Goal: Task Accomplishment & Management: Use online tool/utility

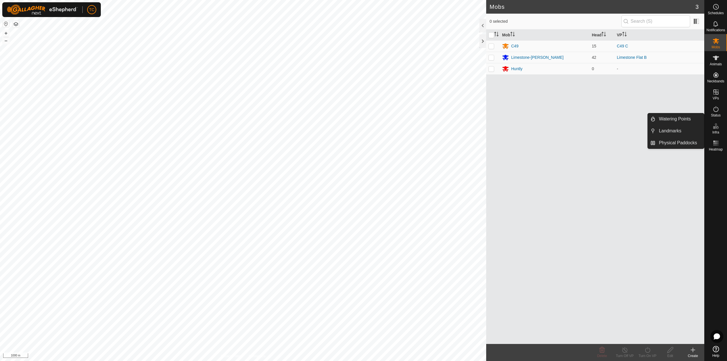
click at [718, 130] on es-infrastructure-svg-icon at bounding box center [716, 126] width 10 height 9
click at [684, 144] on link "Physical Paddocks" at bounding box center [680, 142] width 49 height 11
click at [718, 128] on icon at bounding box center [716, 126] width 7 height 7
click at [685, 143] on link "Physical Paddocks" at bounding box center [680, 142] width 49 height 11
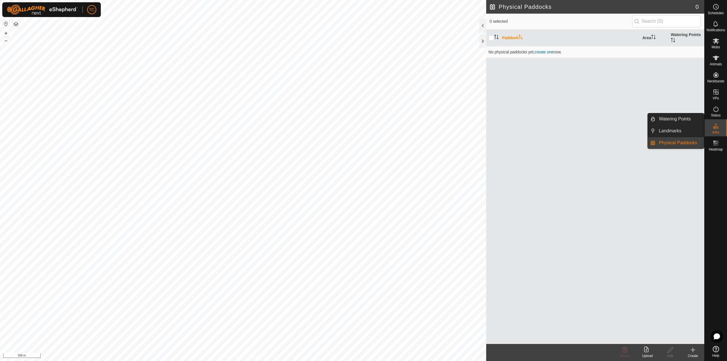
click at [686, 142] on link "Physical Paddocks" at bounding box center [680, 142] width 49 height 11
click at [16, 26] on button "button" at bounding box center [15, 24] width 7 height 7
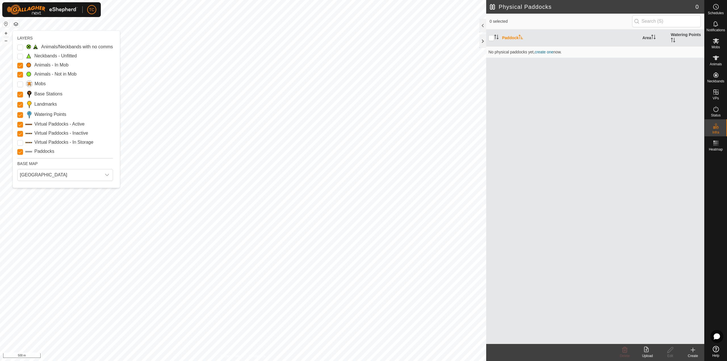
click at [648, 352] on icon at bounding box center [646, 350] width 5 height 6
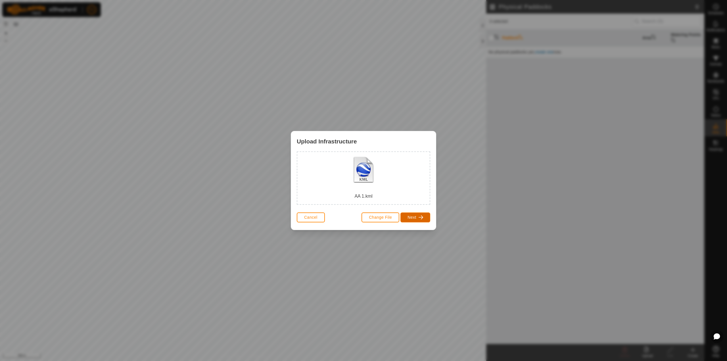
click at [420, 218] on span "button" at bounding box center [421, 217] width 5 height 5
click at [336, 190] on div "Physical Paddock" at bounding box center [330, 191] width 32 height 16
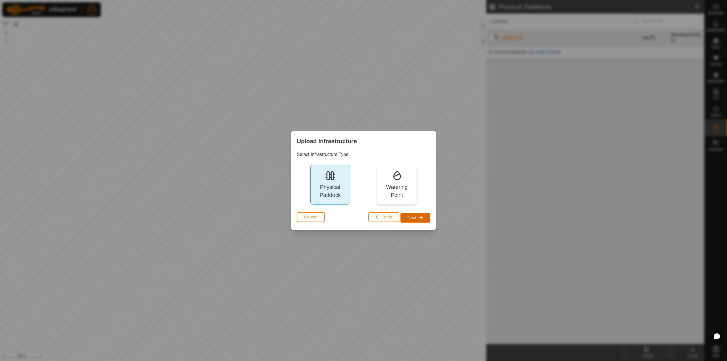
click at [416, 219] on button "Next" at bounding box center [416, 218] width 30 height 10
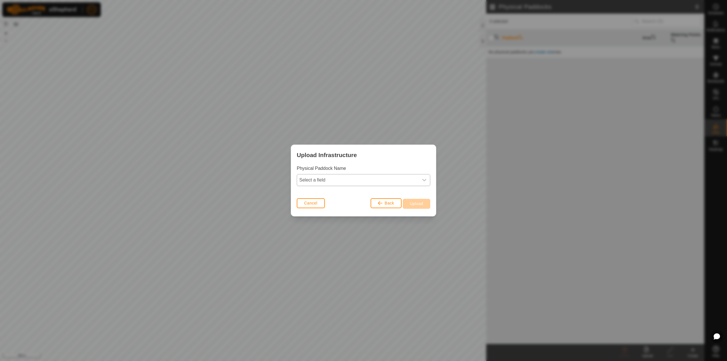
click at [374, 180] on span "Select a field" at bounding box center [358, 179] width 122 height 11
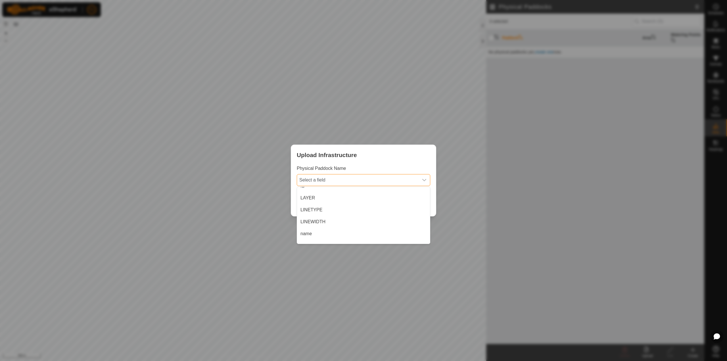
scroll to position [26, 0]
click at [392, 226] on li "name" at bounding box center [363, 225] width 133 height 11
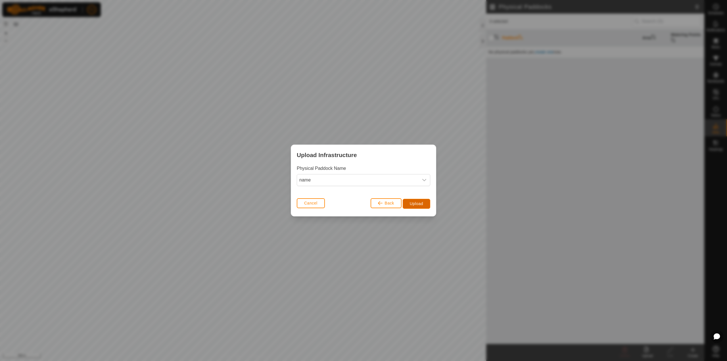
click at [419, 206] on span "Upload" at bounding box center [416, 203] width 13 height 5
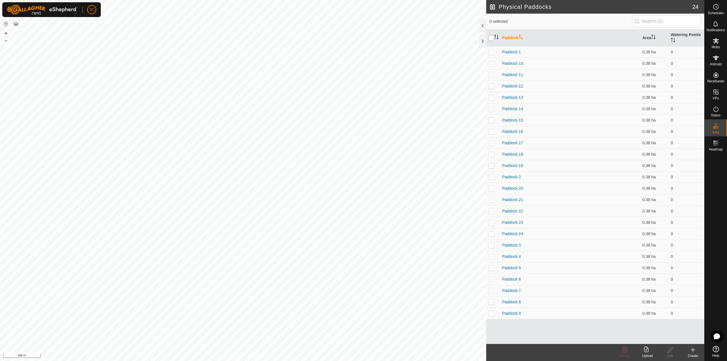
click at [490, 36] on input "checkbox" at bounding box center [492, 38] width 6 height 6
checkbox input "true"
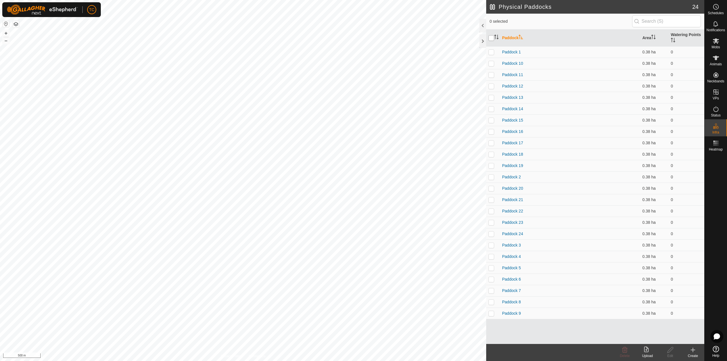
checkbox input "true"
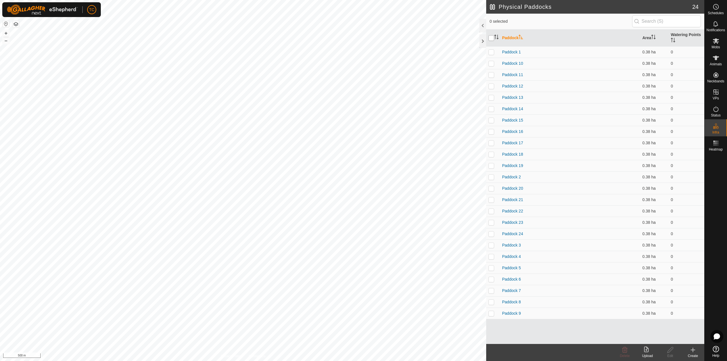
checkbox input "true"
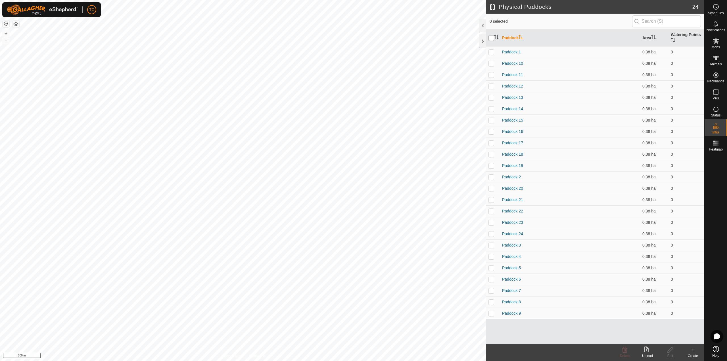
checkbox input "true"
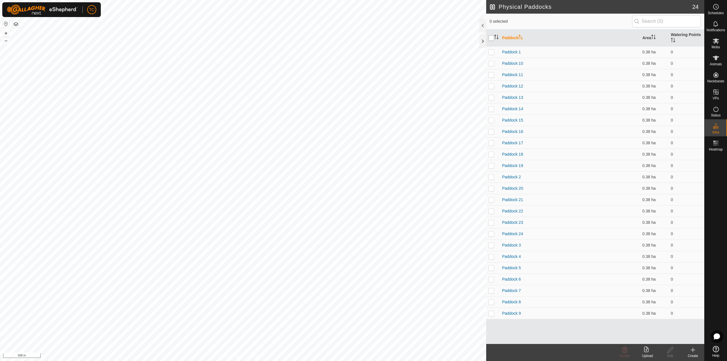
checkbox input "true"
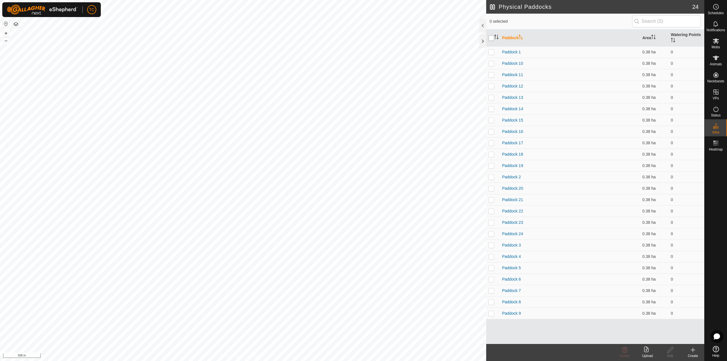
checkbox input "true"
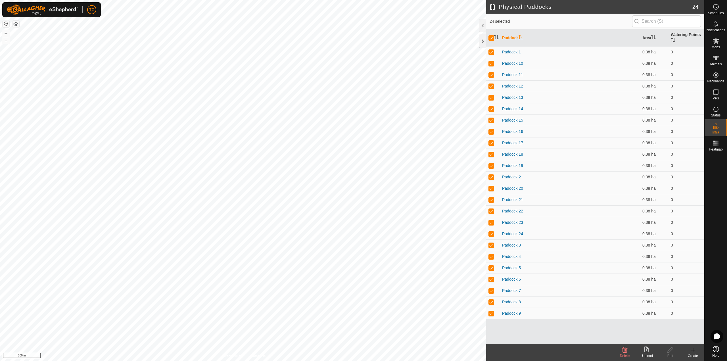
click at [628, 351] on icon at bounding box center [624, 350] width 7 height 7
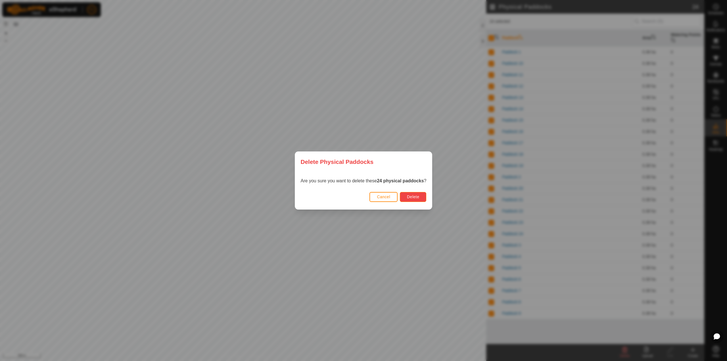
click at [417, 201] on button "Delete" at bounding box center [413, 197] width 26 height 10
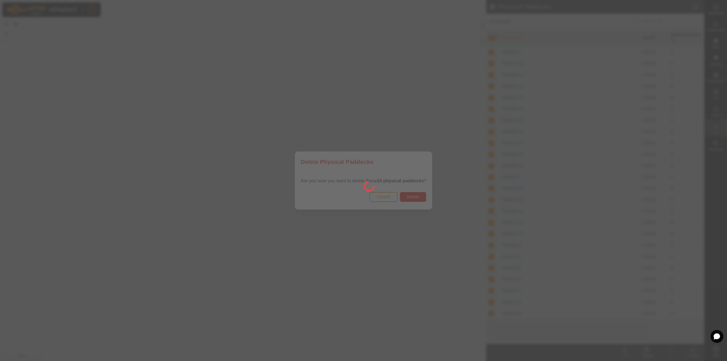
checkbox input "false"
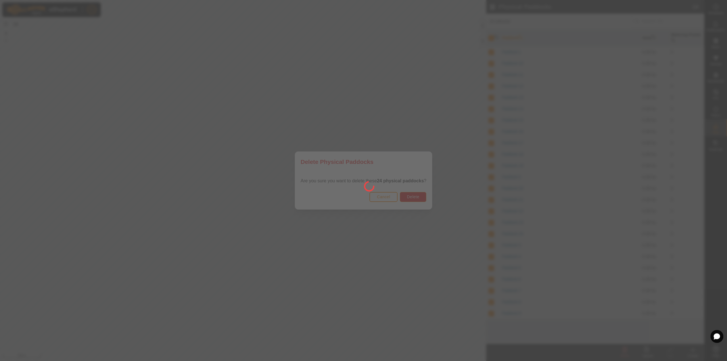
checkbox input "false"
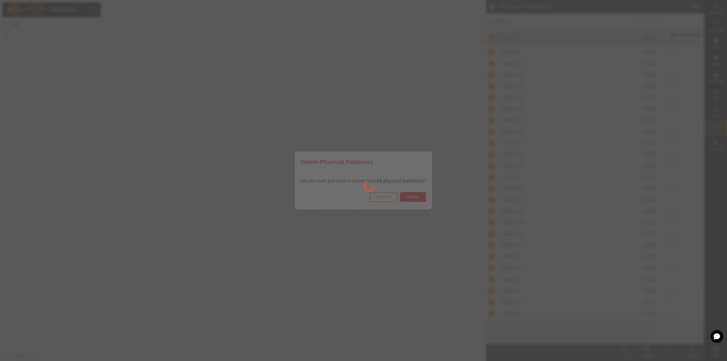
checkbox input "false"
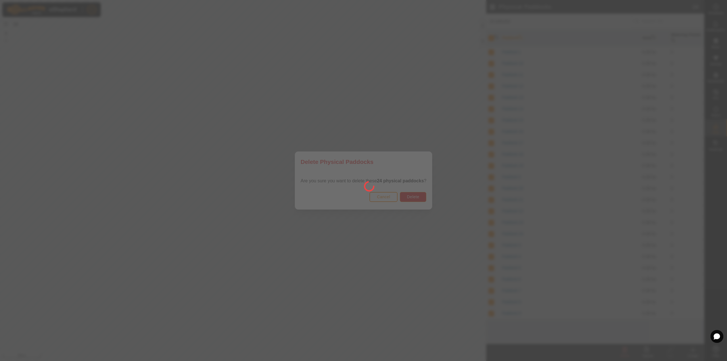
checkbox input "false"
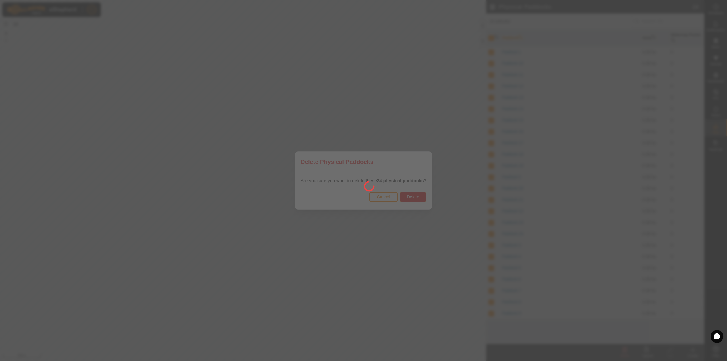
checkbox input "false"
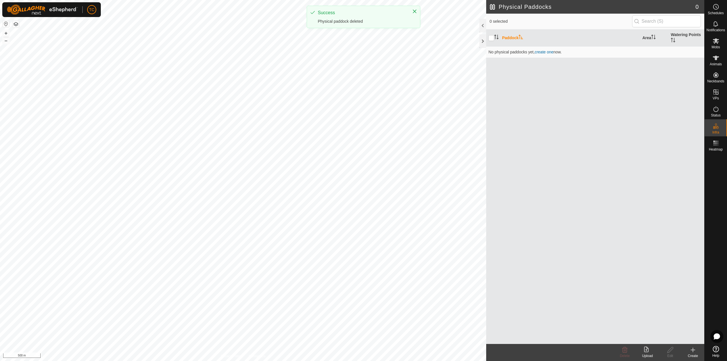
click at [550, 143] on div "Paddock Area Watering Points No physical paddocks yet , create one now." at bounding box center [595, 187] width 218 height 314
click at [645, 352] on icon at bounding box center [646, 350] width 5 height 6
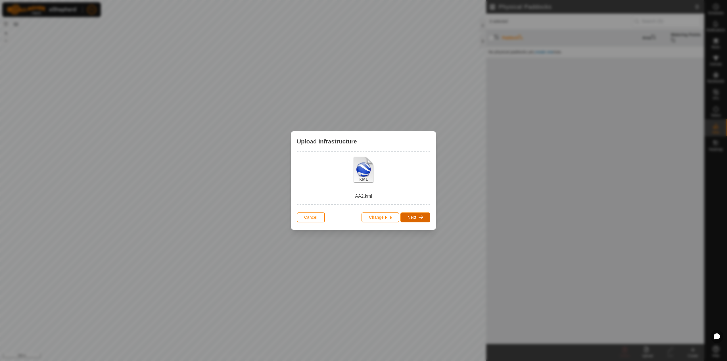
click at [418, 219] on button "Next" at bounding box center [416, 217] width 30 height 10
click at [330, 192] on div "Physical Paddock" at bounding box center [330, 191] width 32 height 16
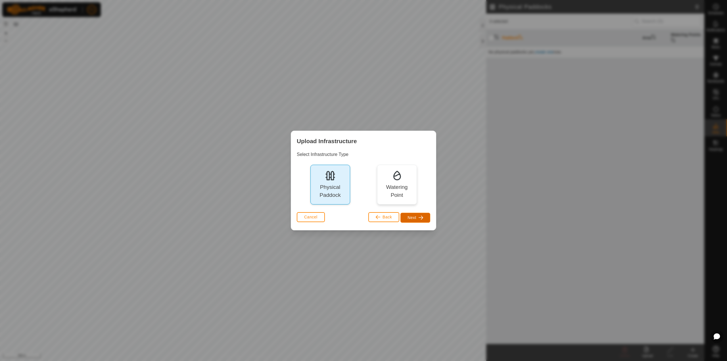
click at [412, 217] on span "Next" at bounding box center [412, 217] width 9 height 5
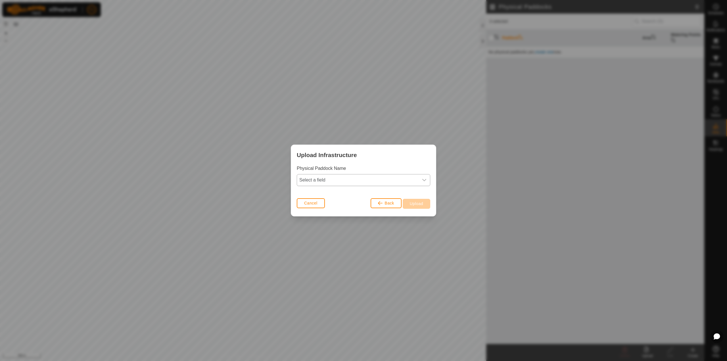
click at [379, 183] on span "Select a field" at bounding box center [358, 179] width 122 height 11
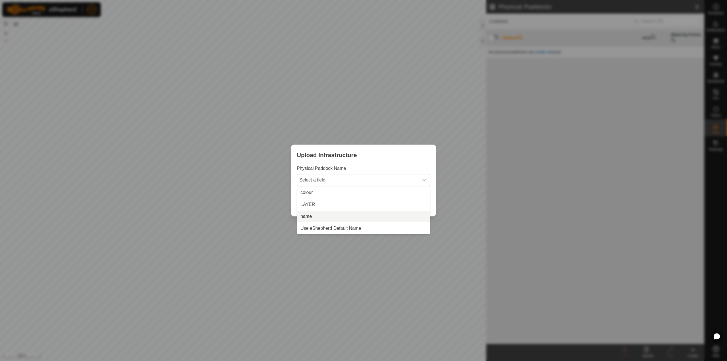
click at [362, 216] on li "name" at bounding box center [363, 216] width 133 height 11
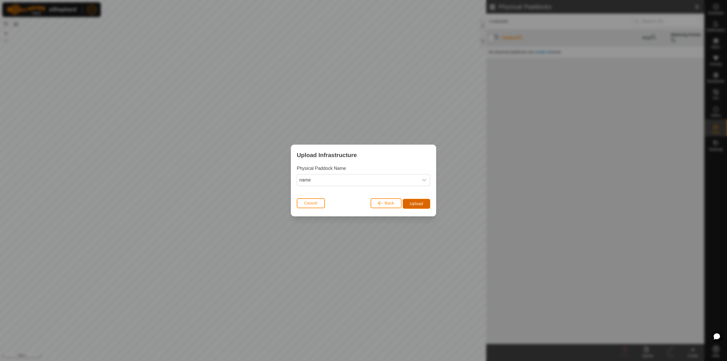
click at [415, 203] on span "Upload" at bounding box center [416, 203] width 13 height 5
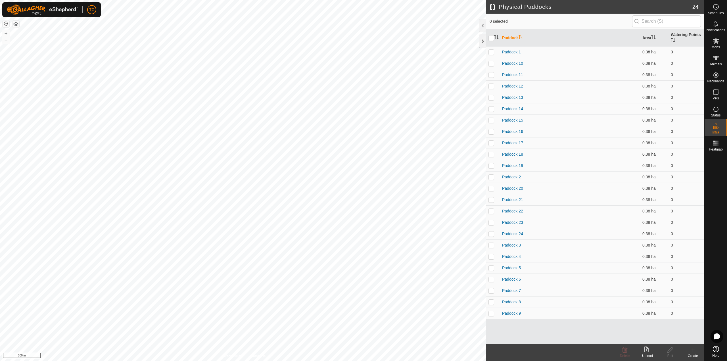
click at [519, 53] on link "Paddock 1" at bounding box center [511, 52] width 19 height 5
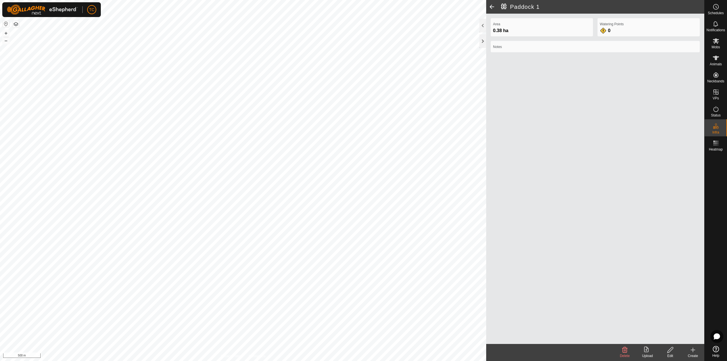
drag, startPoint x: 545, startPoint y: 32, endPoint x: 639, endPoint y: 30, distance: 93.2
click at [639, 30] on div "Watering Points 0" at bounding box center [649, 27] width 102 height 18
click at [514, 6] on h2 "Paddock 1" at bounding box center [602, 6] width 203 height 7
click at [491, 5] on span at bounding box center [491, 7] width 11 height 14
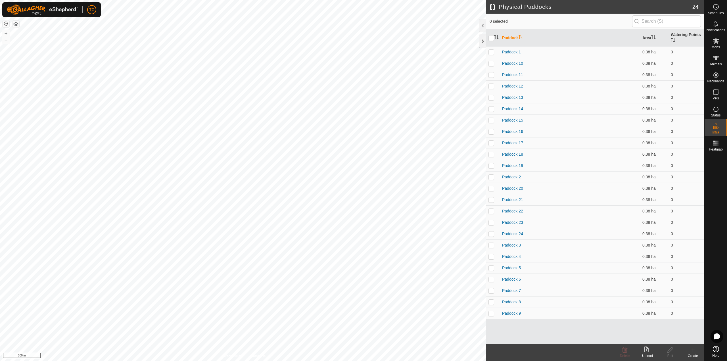
click at [520, 38] on th "Paddock" at bounding box center [570, 38] width 140 height 17
click at [520, 312] on link "Paddock 1" at bounding box center [511, 313] width 19 height 5
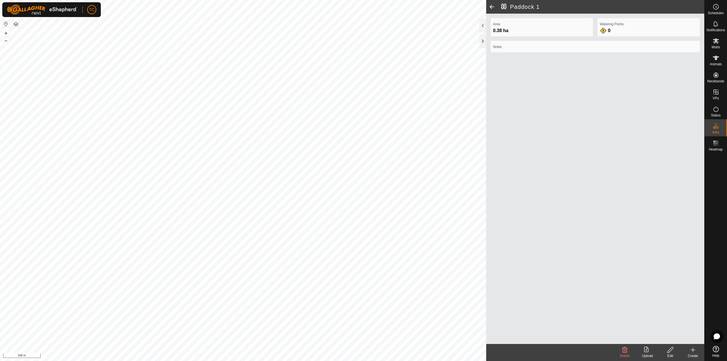
click at [668, 352] on icon at bounding box center [670, 350] width 7 height 7
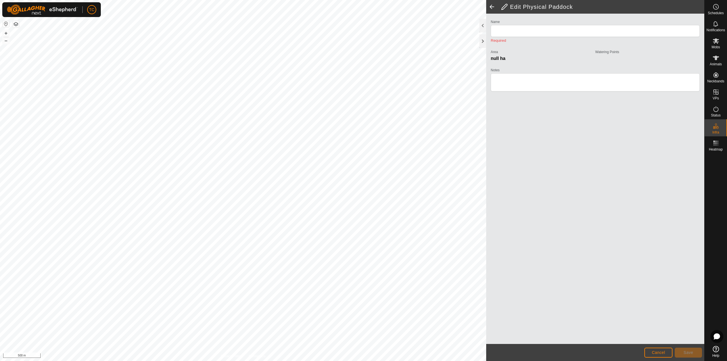
type input "Paddock 1"
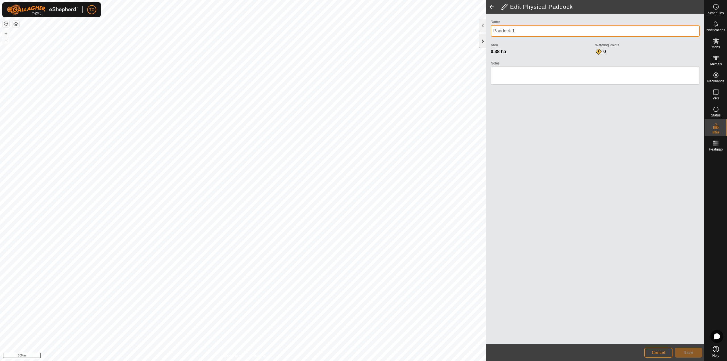
click at [435, 39] on div "Privacy Policy Contact Us + – ⇧ i 500 m Edit Physical Paddock Name Paddock 1 Ar…" at bounding box center [352, 180] width 704 height 361
click at [715, 349] on icon at bounding box center [716, 349] width 6 height 6
click at [668, 354] on button "Cancel" at bounding box center [659, 353] width 28 height 10
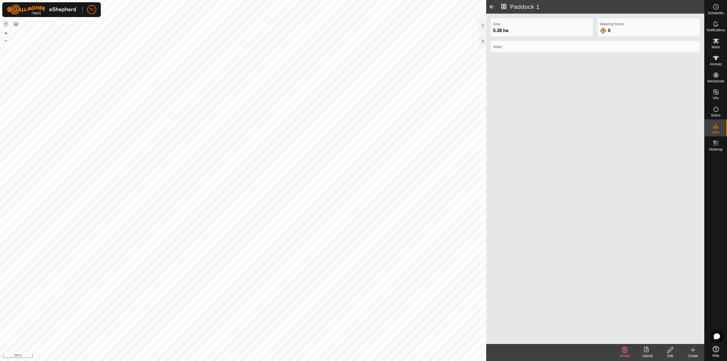
click at [648, 352] on icon at bounding box center [646, 350] width 5 height 6
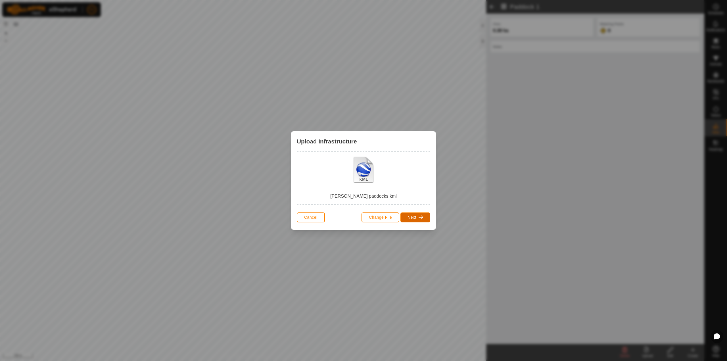
click at [408, 216] on span "Next" at bounding box center [412, 217] width 9 height 5
click at [329, 195] on div "Physical Paddock" at bounding box center [330, 191] width 32 height 16
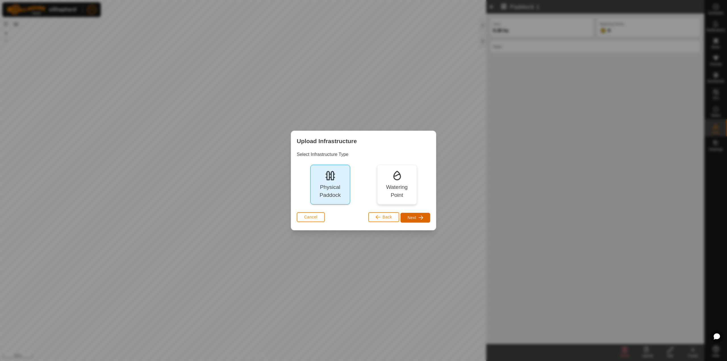
click at [422, 218] on span "button" at bounding box center [421, 217] width 5 height 5
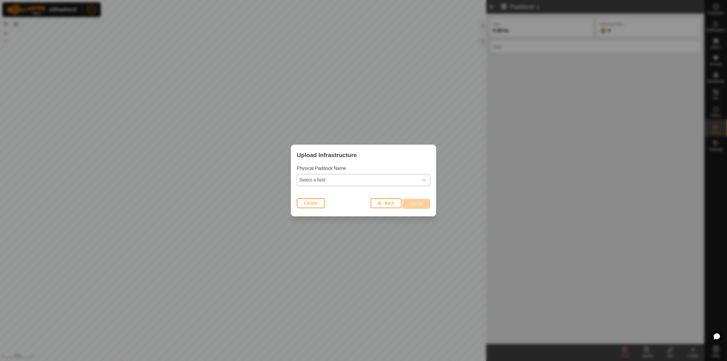
click at [364, 183] on span "Select a field" at bounding box center [358, 179] width 122 height 11
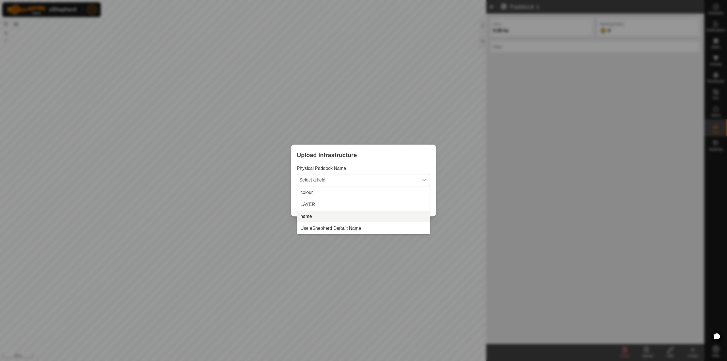
click at [338, 214] on li "name" at bounding box center [363, 216] width 133 height 11
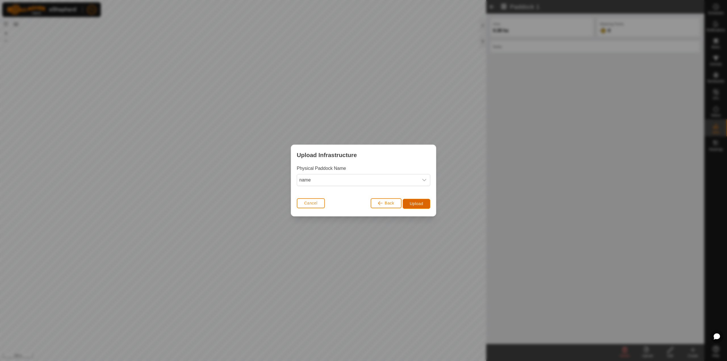
click at [417, 203] on span "Upload" at bounding box center [416, 203] width 13 height 5
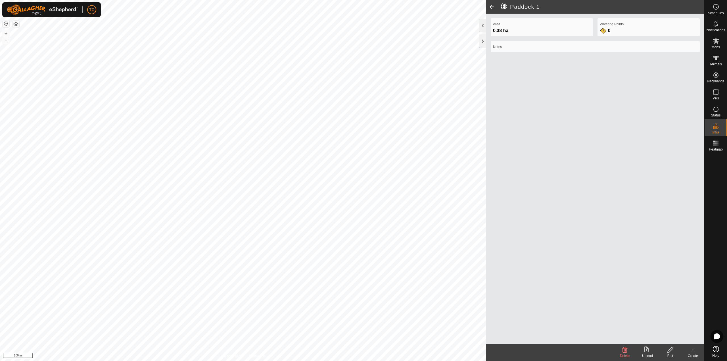
click at [484, 23] on div at bounding box center [482, 26] width 7 height 14
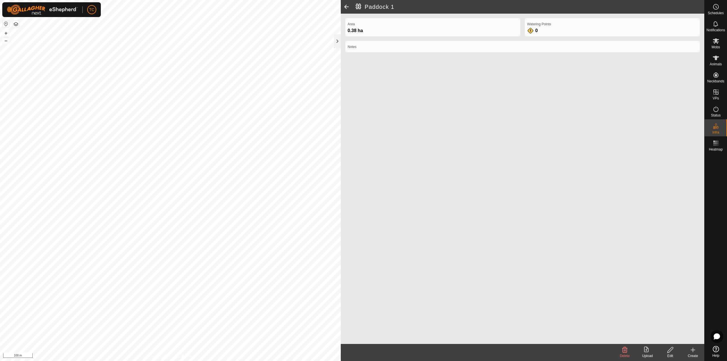
click at [344, 6] on span at bounding box center [346, 7] width 11 height 14
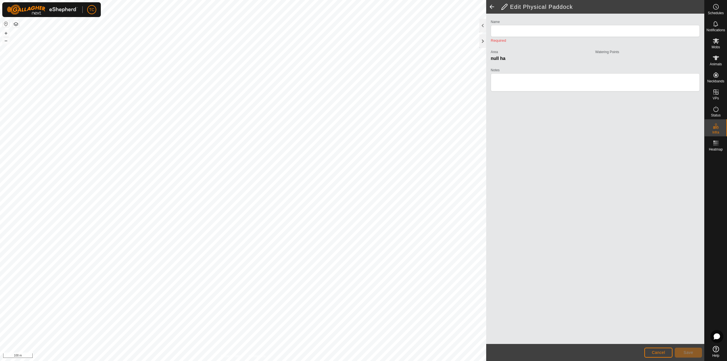
type input "Paddock 1"
click at [491, 6] on span at bounding box center [491, 7] width 11 height 14
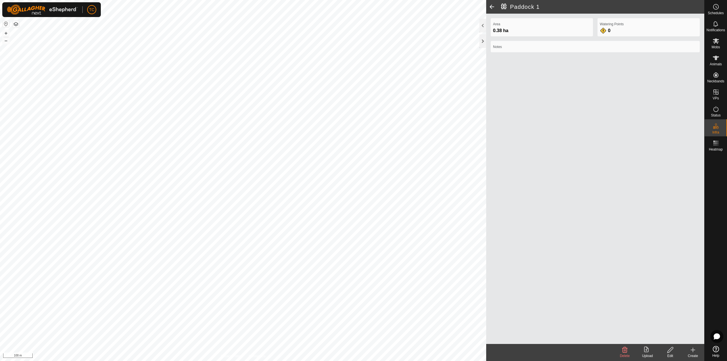
click at [491, 6] on span at bounding box center [491, 7] width 11 height 14
